Goal: Information Seeking & Learning: Learn about a topic

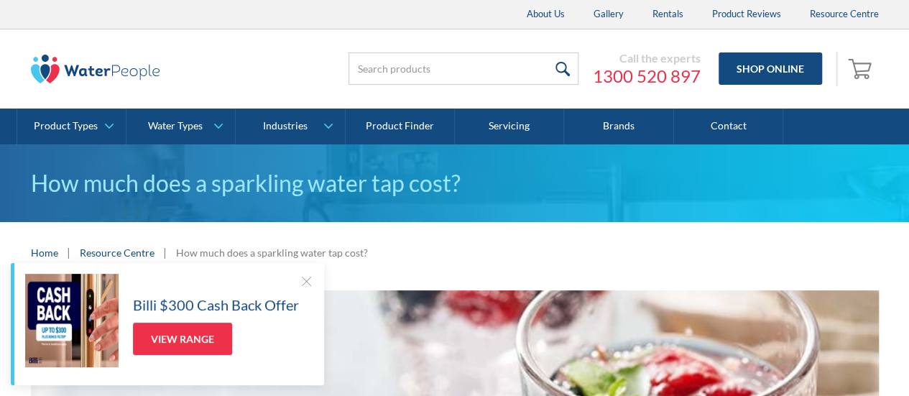
scroll to position [144, 0]
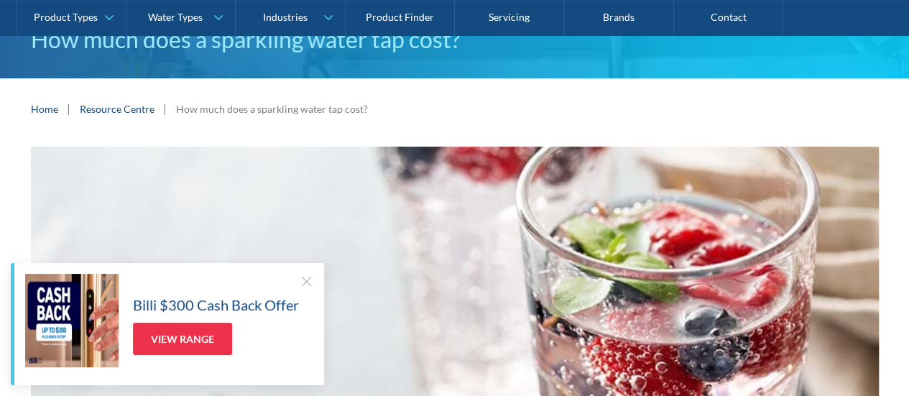
click at [307, 284] on div at bounding box center [306, 281] width 14 height 14
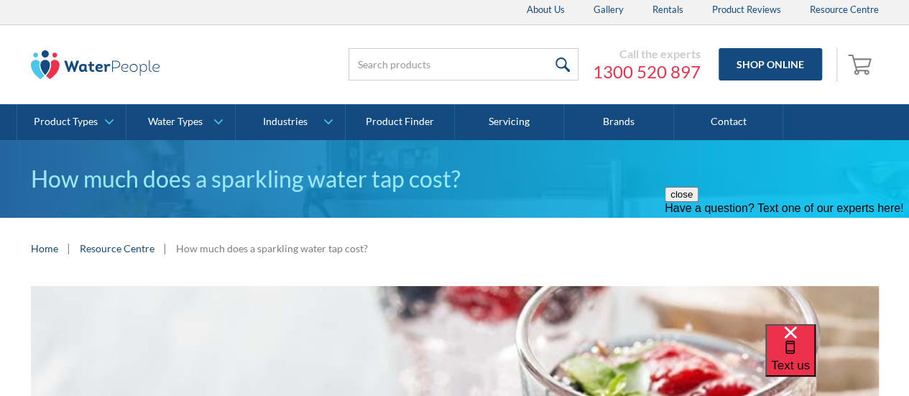
scroll to position [0, 0]
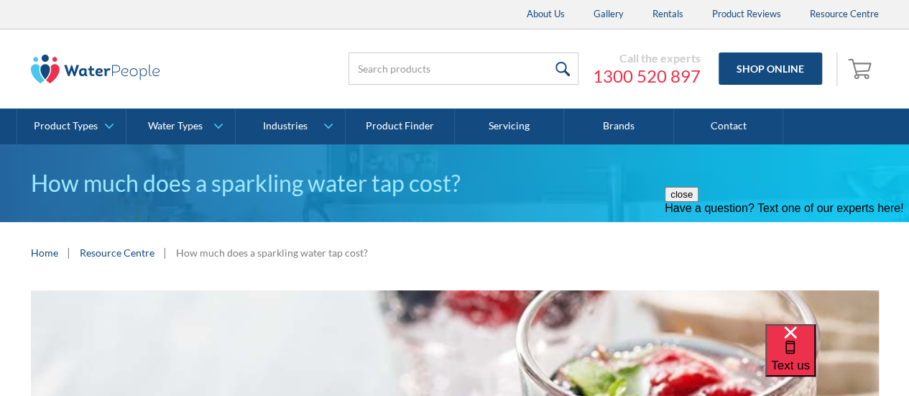
click at [101, 175] on h1 "How much does a sparkling water tap cost?" at bounding box center [455, 183] width 848 height 34
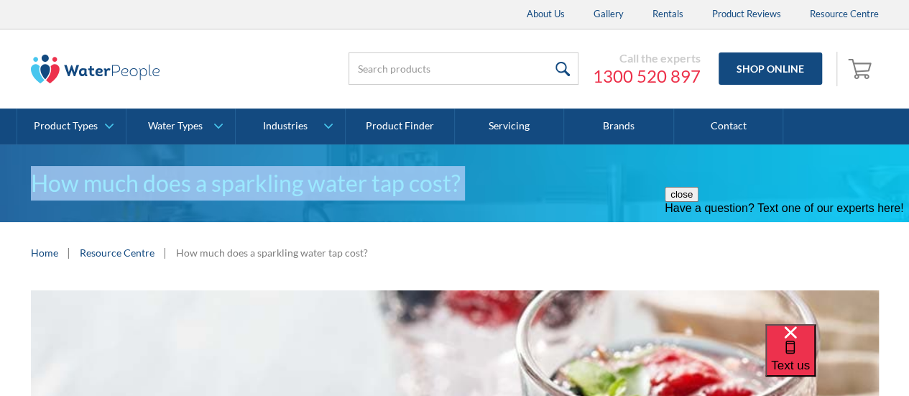
click at [101, 175] on h1 "How much does a sparkling water tap cost?" at bounding box center [455, 183] width 848 height 34
copy h1 "How much does a sparkling water tap cost?"
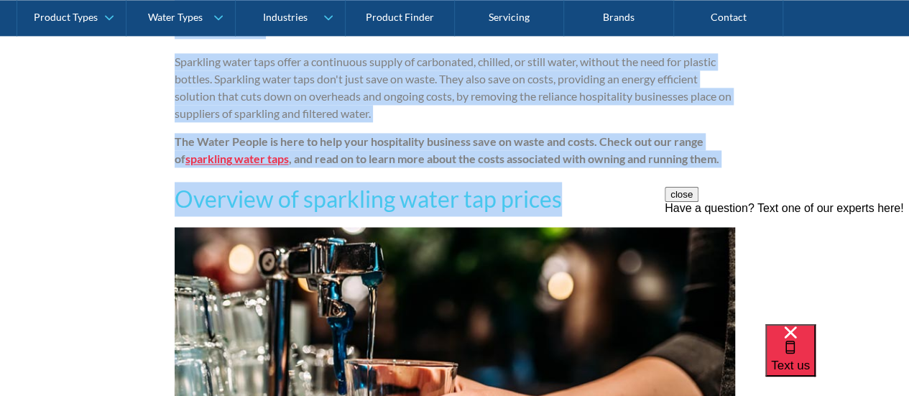
scroll to position [1006, 0]
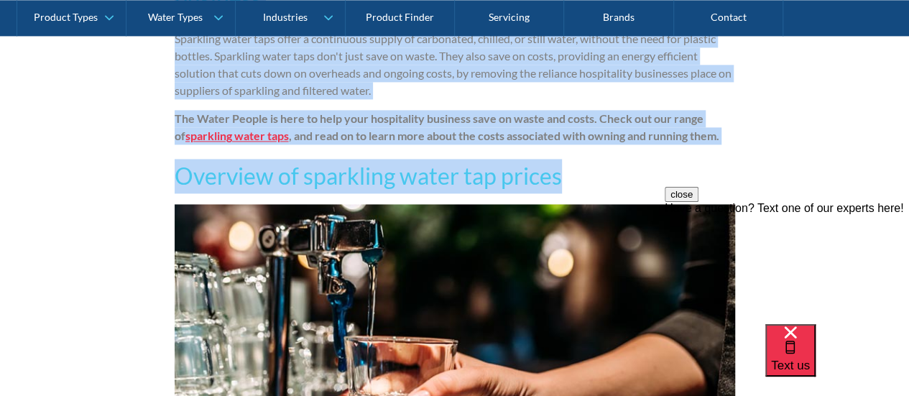
drag, startPoint x: 175, startPoint y: 179, endPoint x: 595, endPoint y: 190, distance: 419.7
copy div "Choosing a long term solution for your hospitality business Sparkling water tap…"
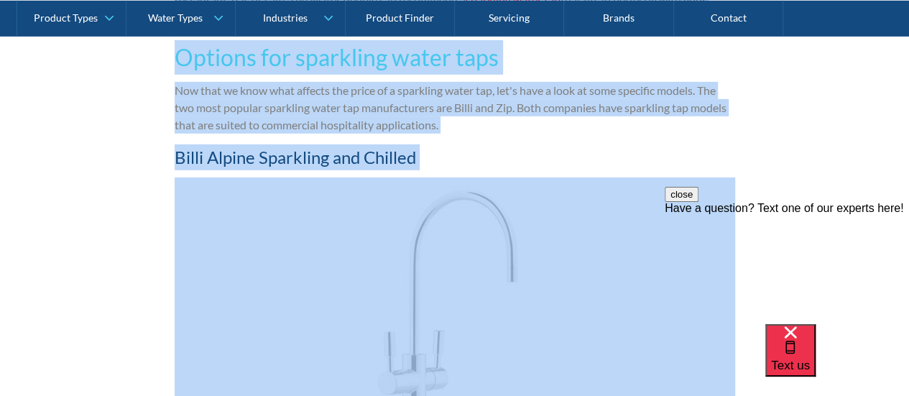
scroll to position [2155, 0]
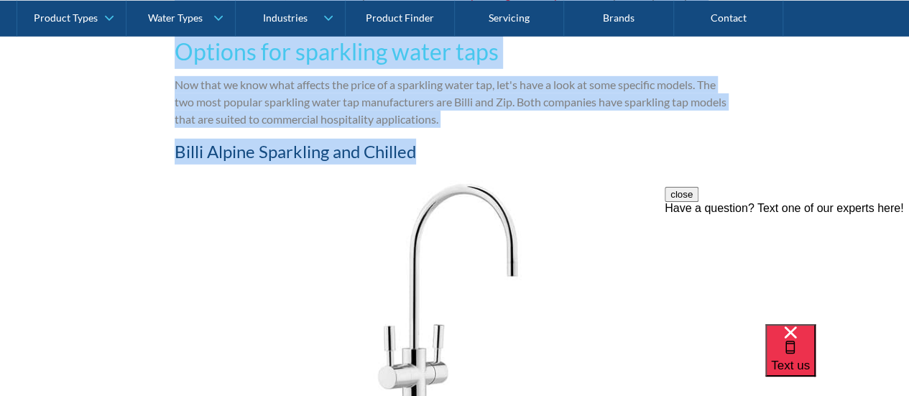
drag, startPoint x: 175, startPoint y: 131, endPoint x: 469, endPoint y: 159, distance: 295.1
click at [469, 159] on div "Sparkling water taps offer a continuous supply of carbonated, chilled, or still…" at bounding box center [455, 401] width 560 height 3041
copy div "Loremipsum d sitametco adipi eli sed doei temporin ut la etdolorem aliquaen ad …"
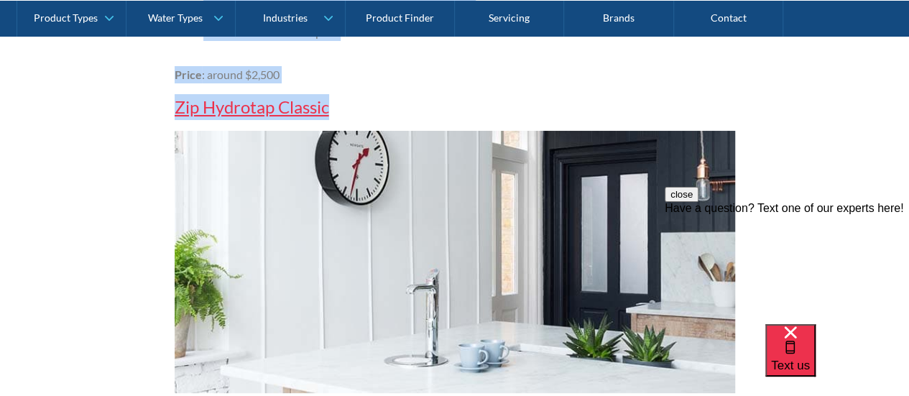
scroll to position [2514, 0]
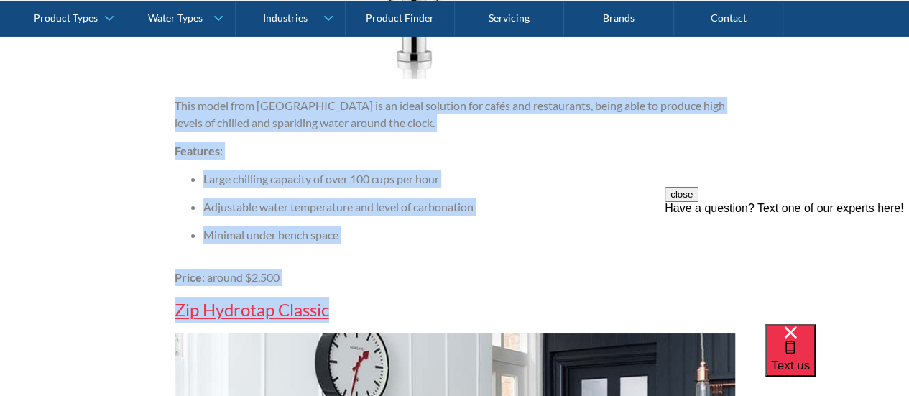
drag, startPoint x: 171, startPoint y: 244, endPoint x: 408, endPoint y: 294, distance: 242.2
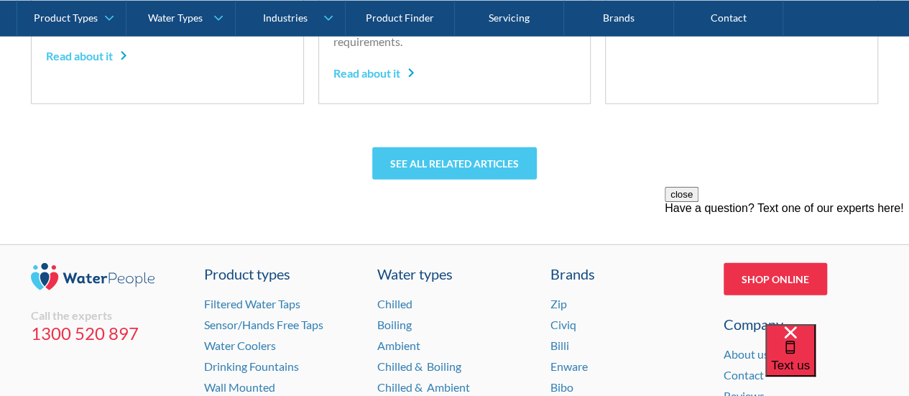
scroll to position [4598, 0]
